Goal: Find specific page/section: Find specific page/section

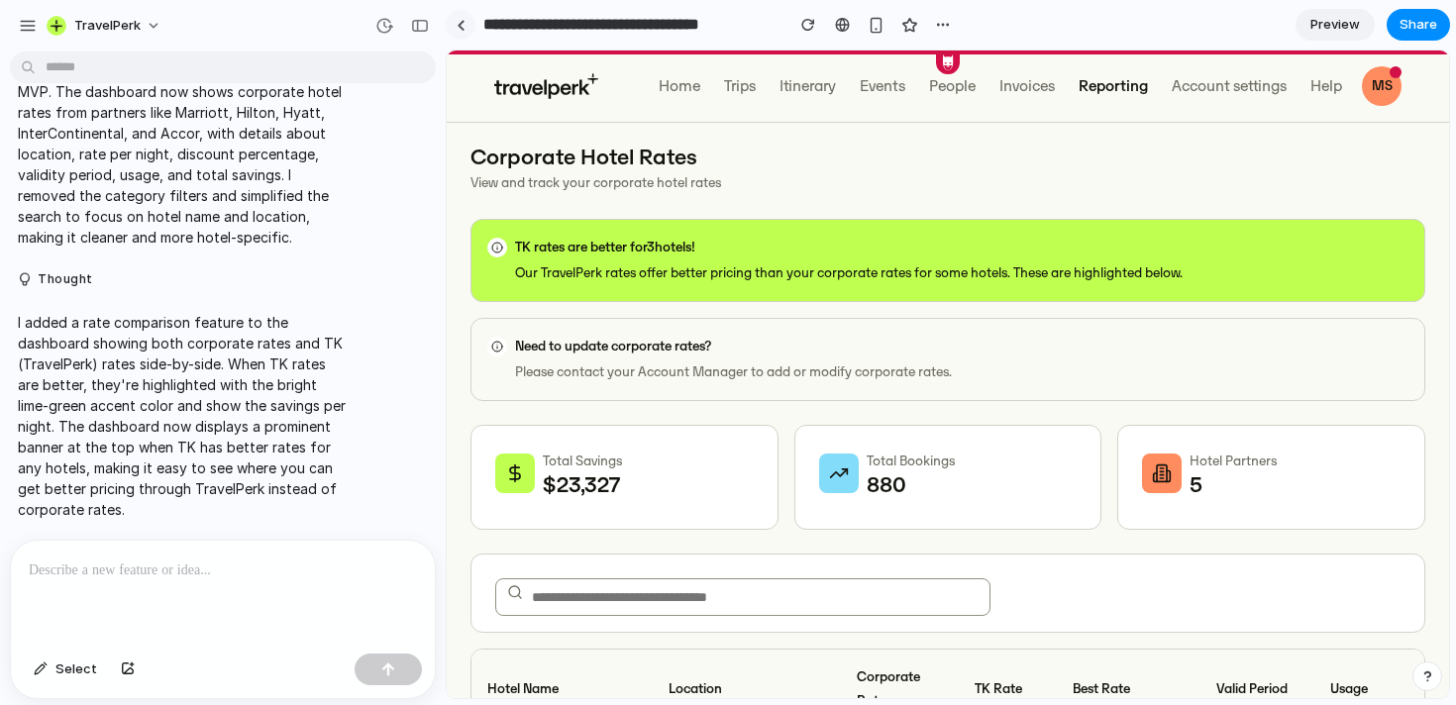
click at [458, 26] on div at bounding box center [461, 25] width 9 height 11
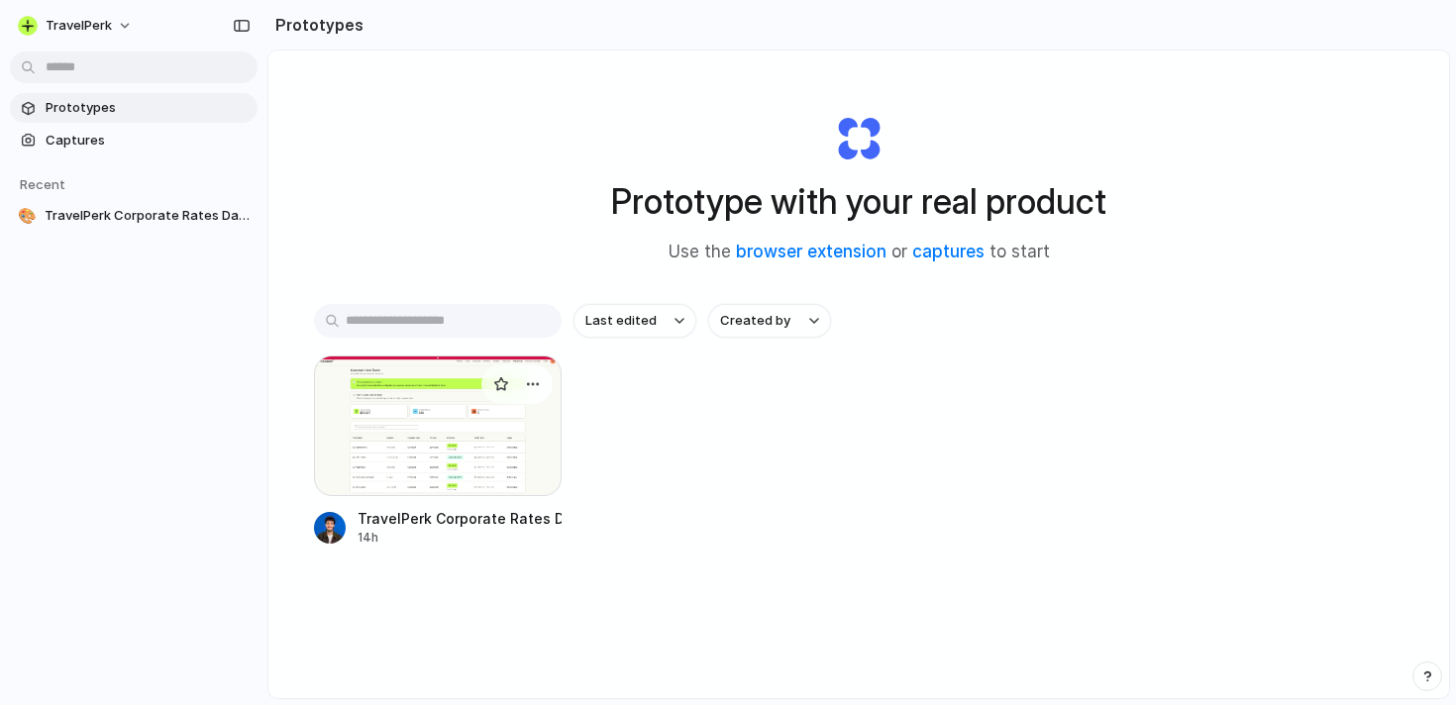
click at [448, 441] on div at bounding box center [438, 426] width 248 height 141
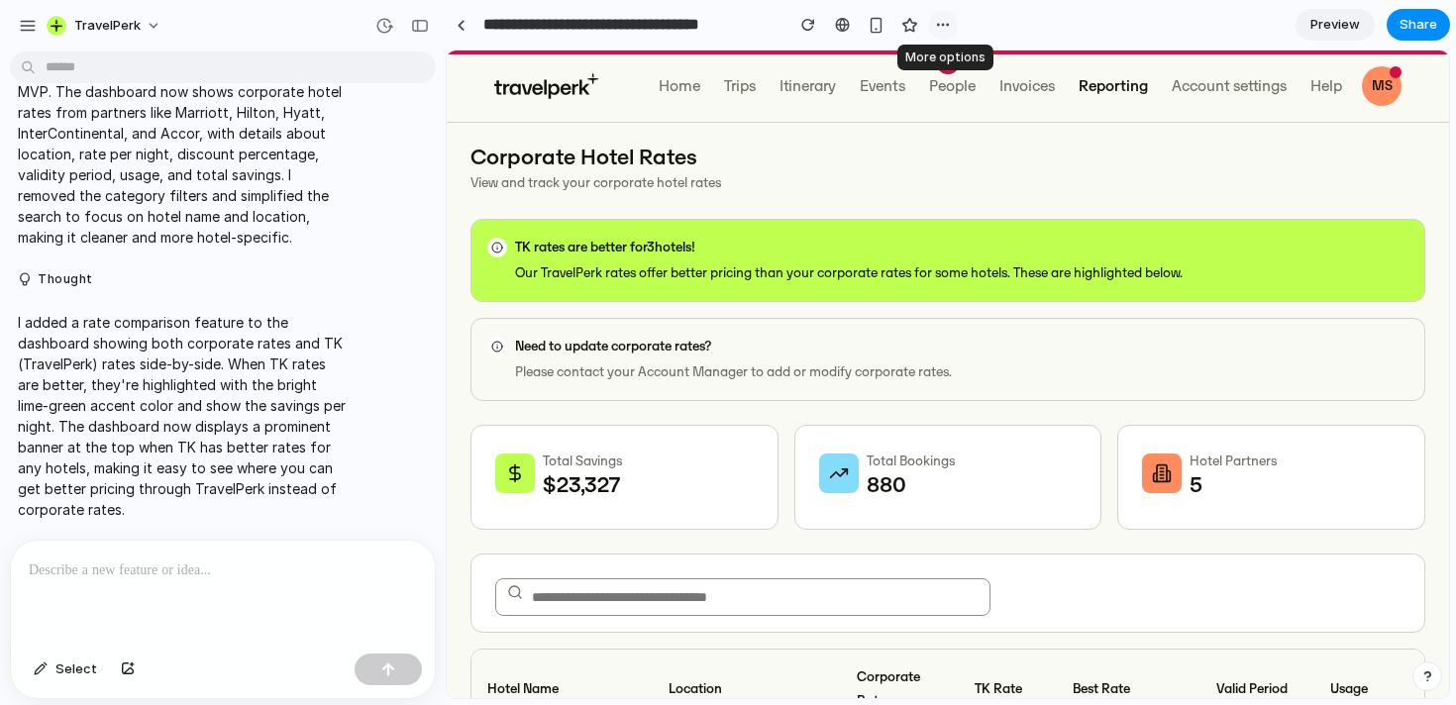
click at [940, 21] on div "button" at bounding box center [943, 25] width 16 height 16
click at [842, 26] on div at bounding box center [842, 25] width 15 height 16
click at [1314, 29] on span "Preview" at bounding box center [1336, 25] width 50 height 20
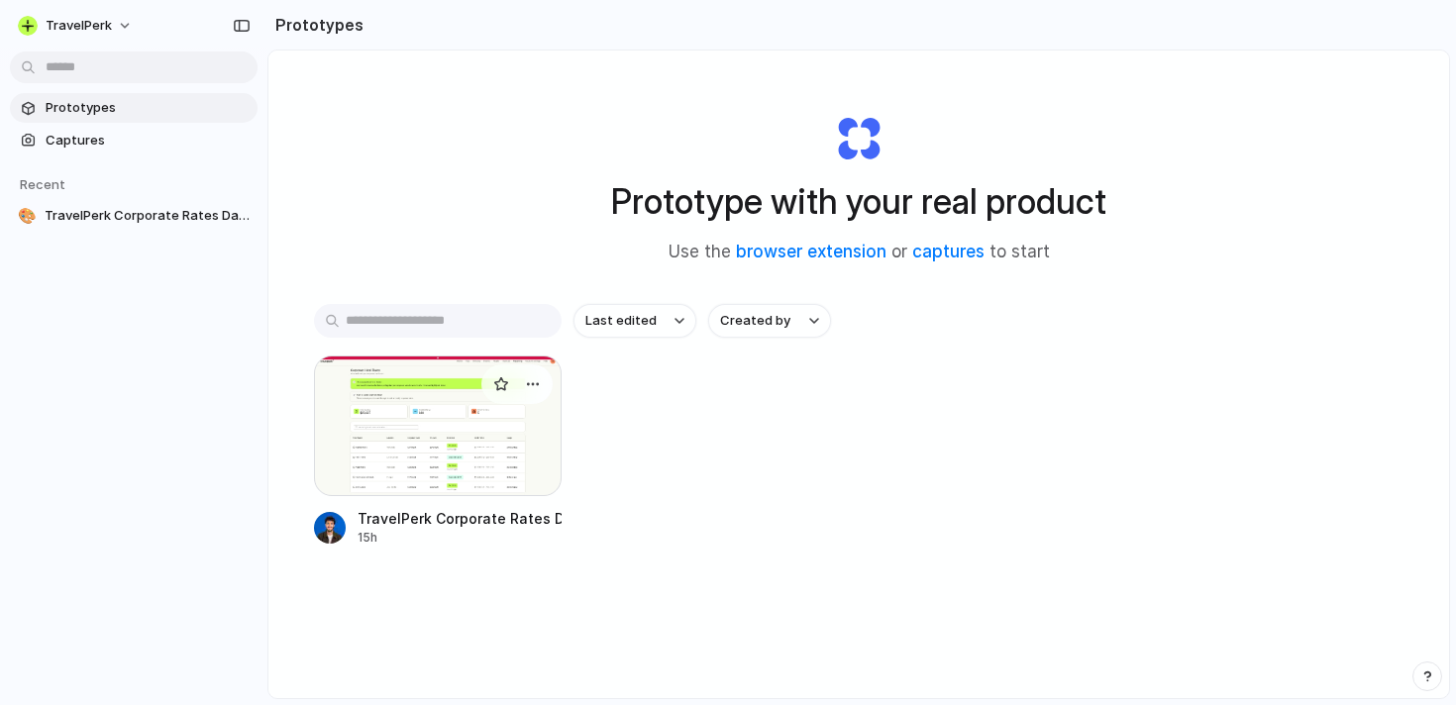
click at [417, 475] on div at bounding box center [438, 426] width 248 height 141
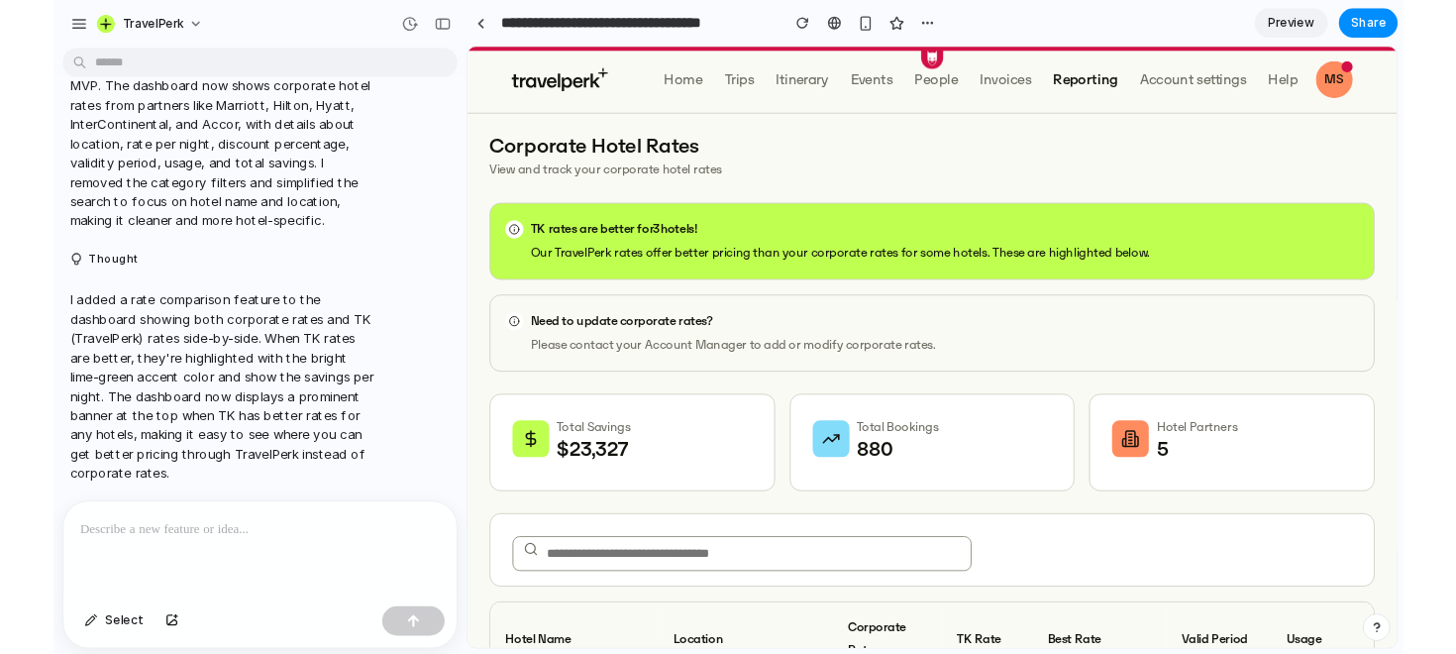
scroll to position [1219, 0]
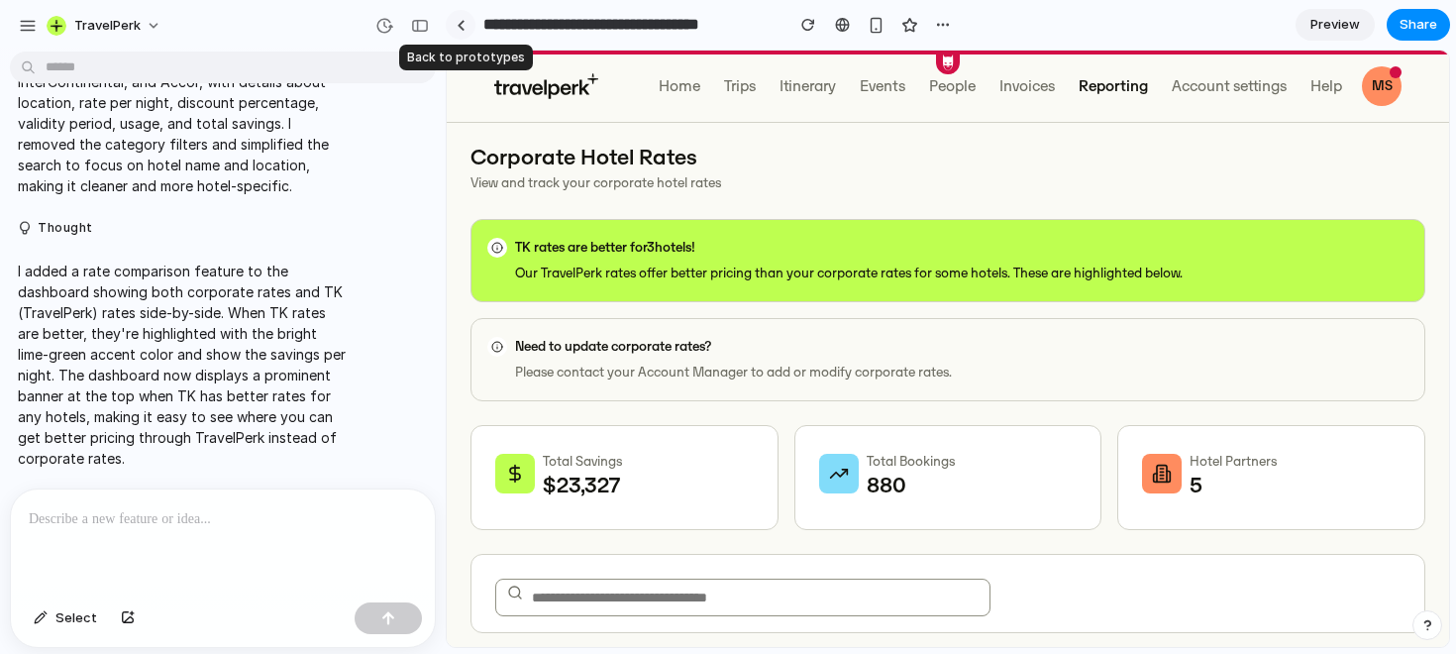
click at [458, 29] on div at bounding box center [461, 25] width 9 height 11
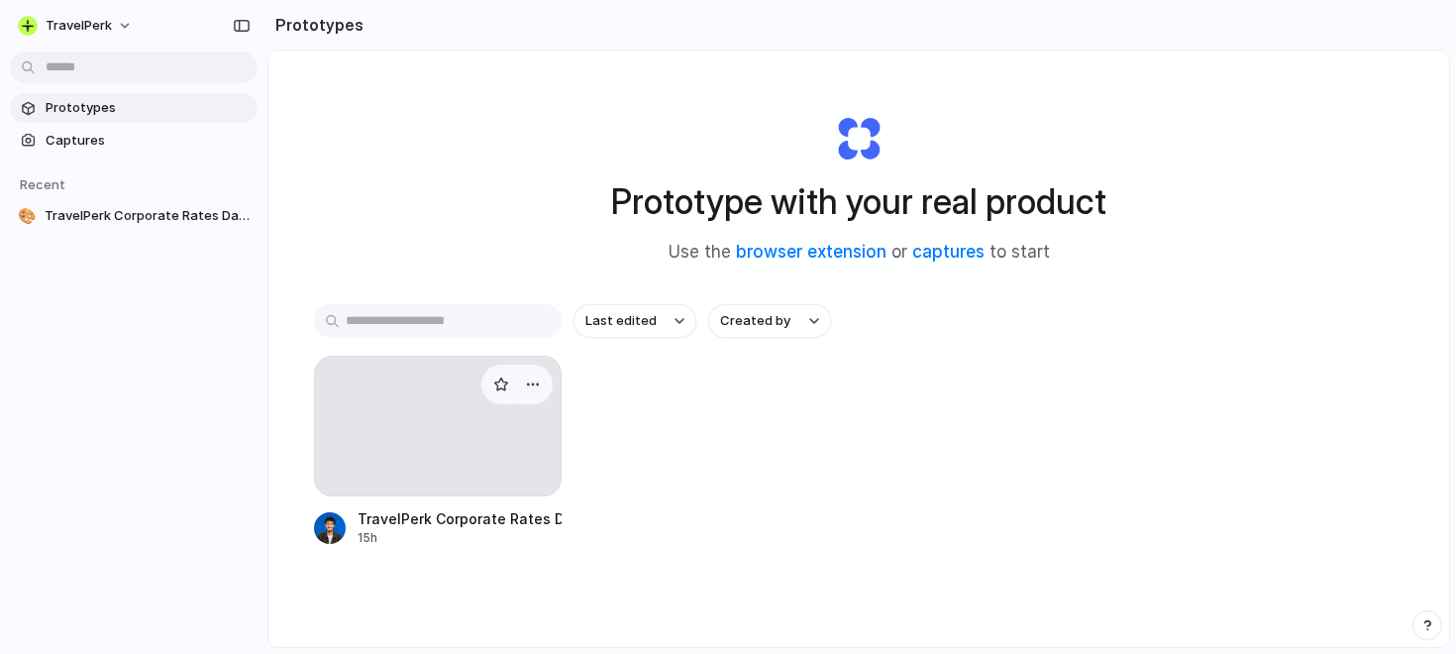
click at [434, 473] on div at bounding box center [438, 426] width 248 height 141
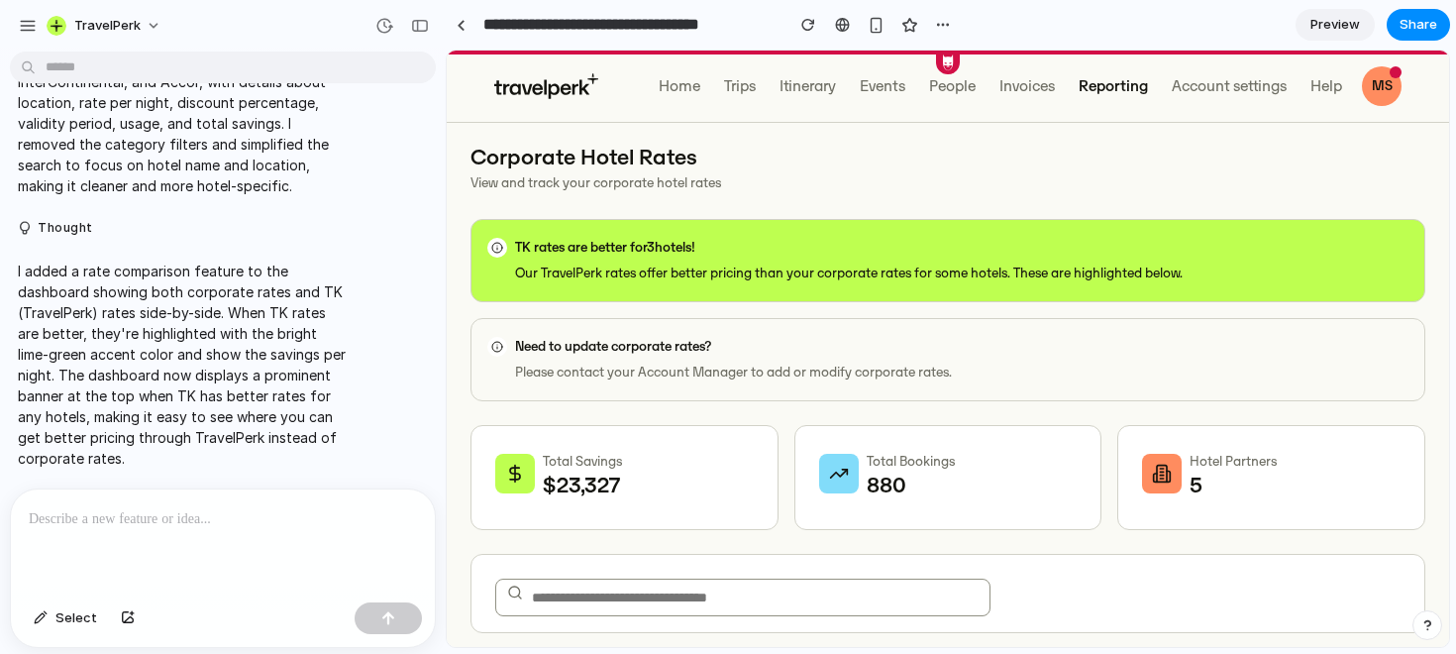
click at [1344, 32] on span "Preview" at bounding box center [1336, 25] width 50 height 20
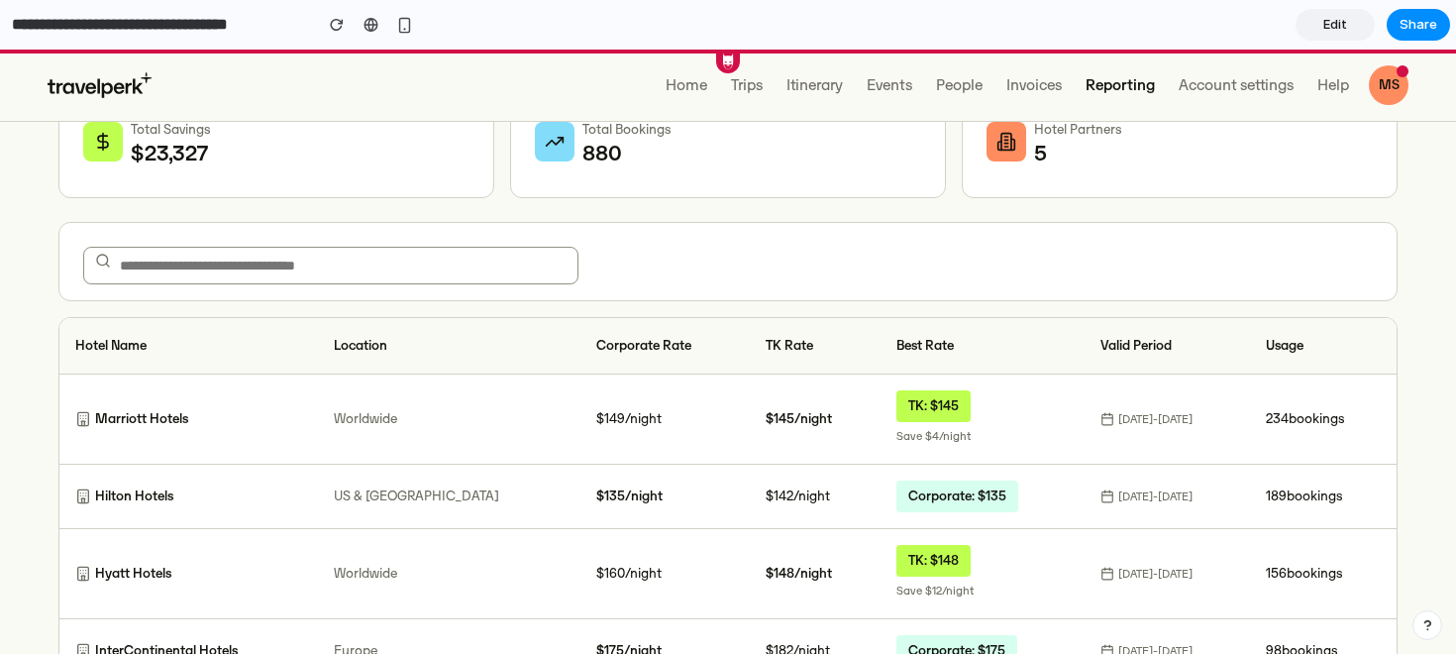
scroll to position [359, 0]
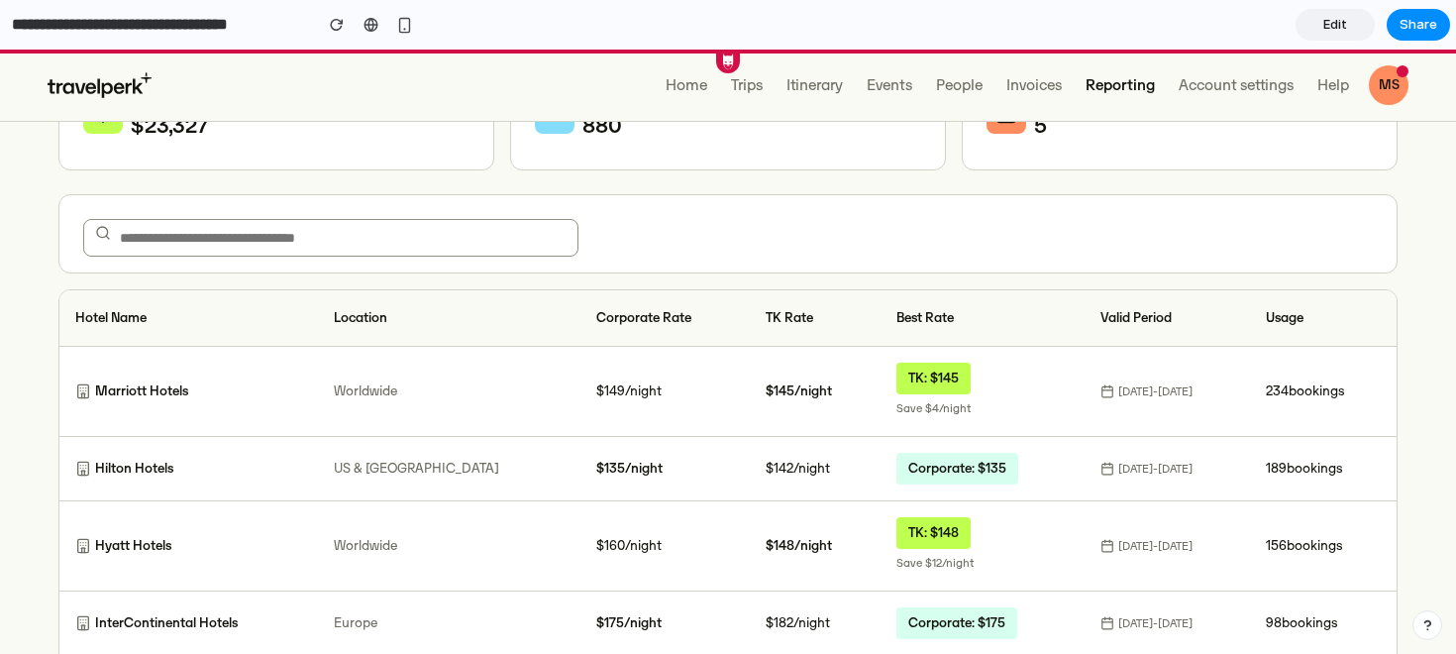
click at [303, 246] on input "text" at bounding box center [330, 238] width 495 height 38
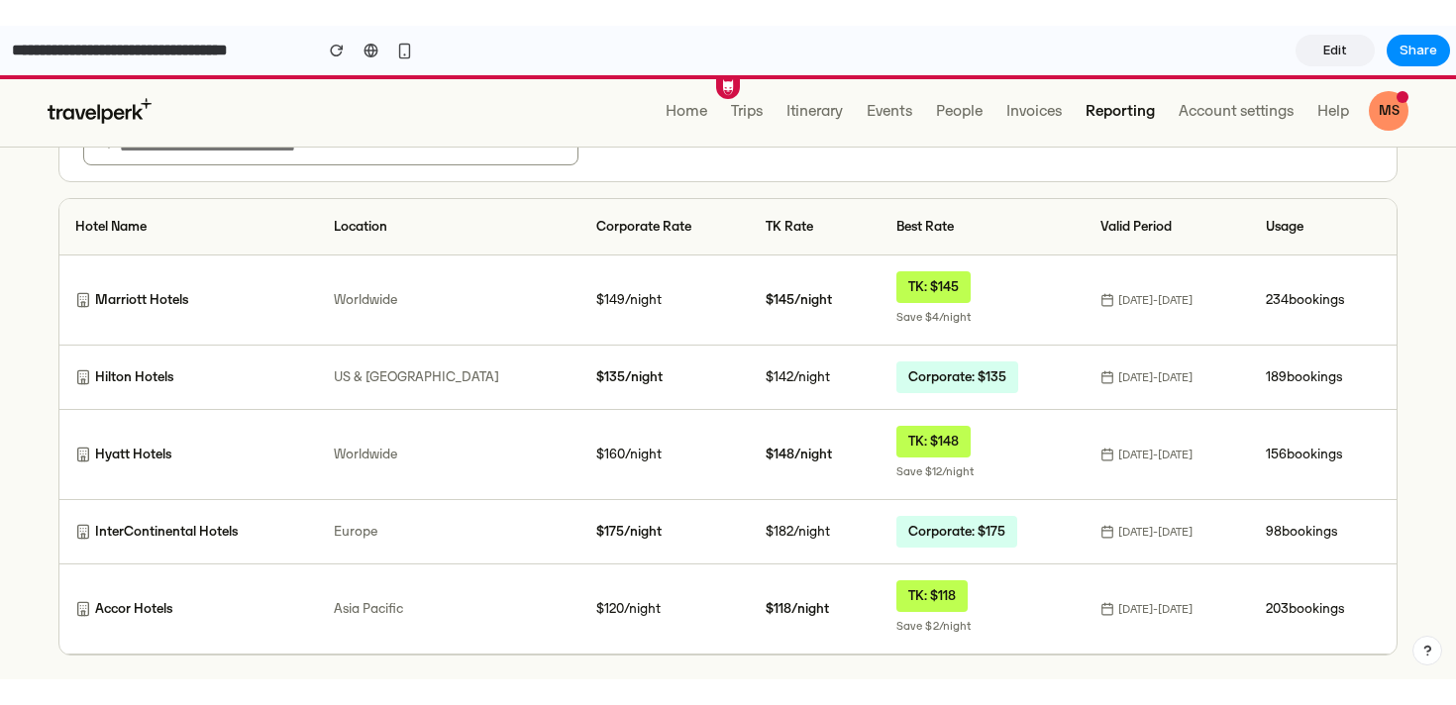
scroll to position [0, 0]
